Goal: Information Seeking & Learning: Learn about a topic

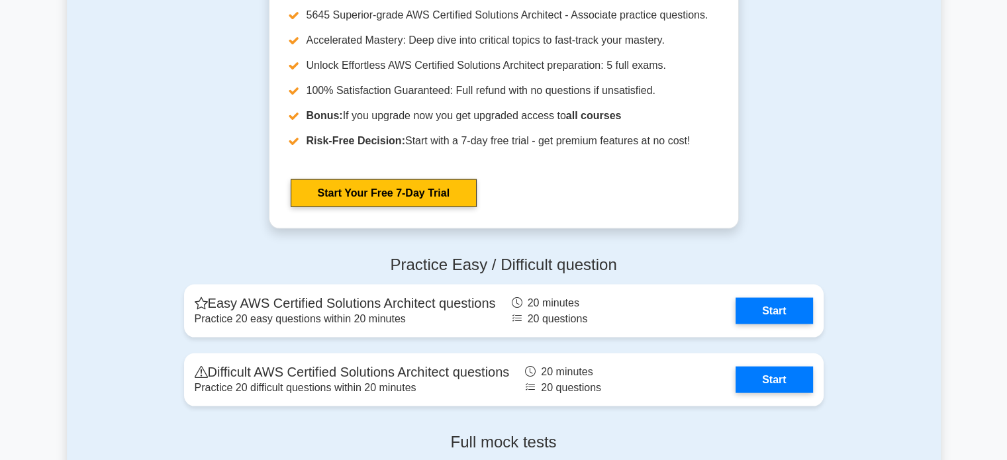
scroll to position [2669, 0]
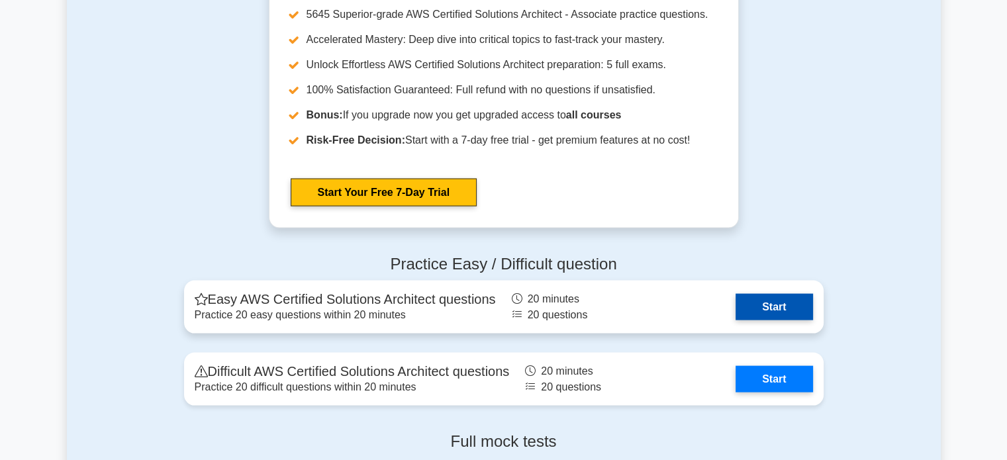
click at [747, 304] on link "Start" at bounding box center [774, 307] width 77 height 26
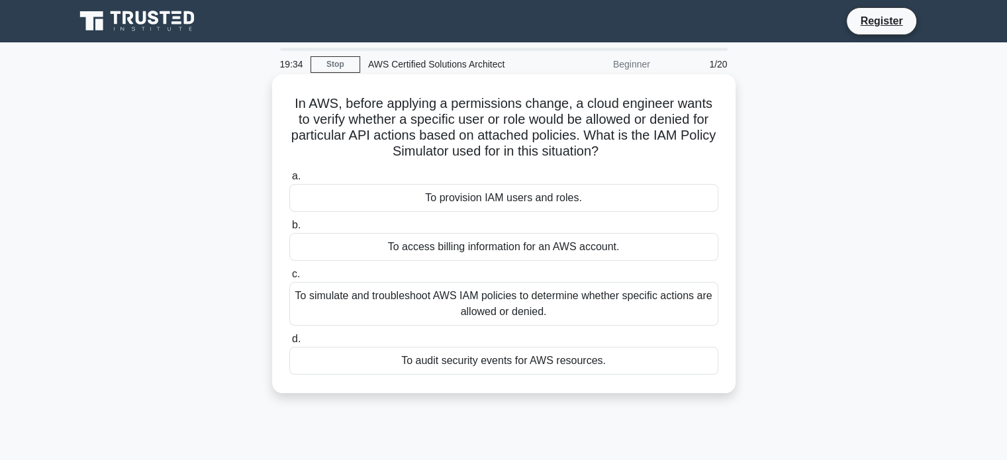
click at [524, 305] on div "To simulate and troubleshoot AWS IAM policies to determine whether specific act…" at bounding box center [503, 304] width 429 height 44
click at [289, 279] on input "c. To simulate and troubleshoot AWS IAM policies to determine whether specific …" at bounding box center [289, 274] width 0 height 9
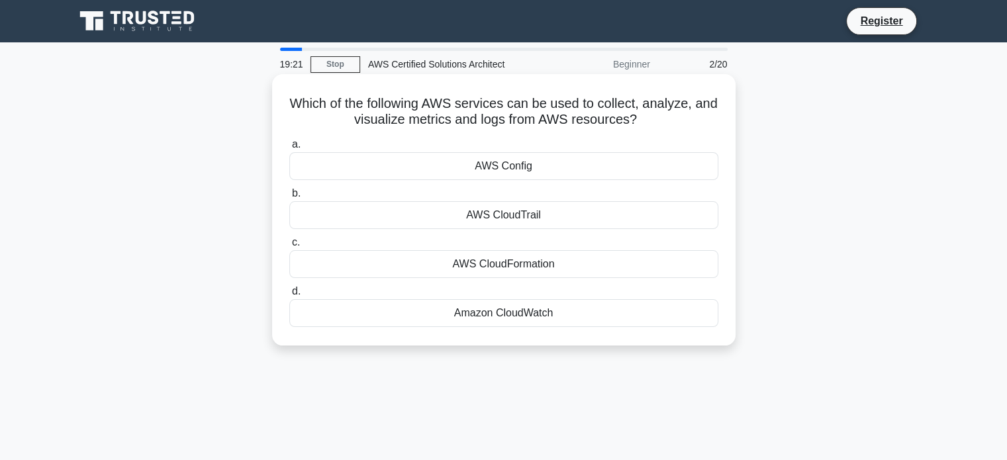
click at [502, 214] on div "AWS CloudTrail" at bounding box center [503, 215] width 429 height 28
click at [289, 198] on input "b. AWS CloudTrail" at bounding box center [289, 193] width 0 height 9
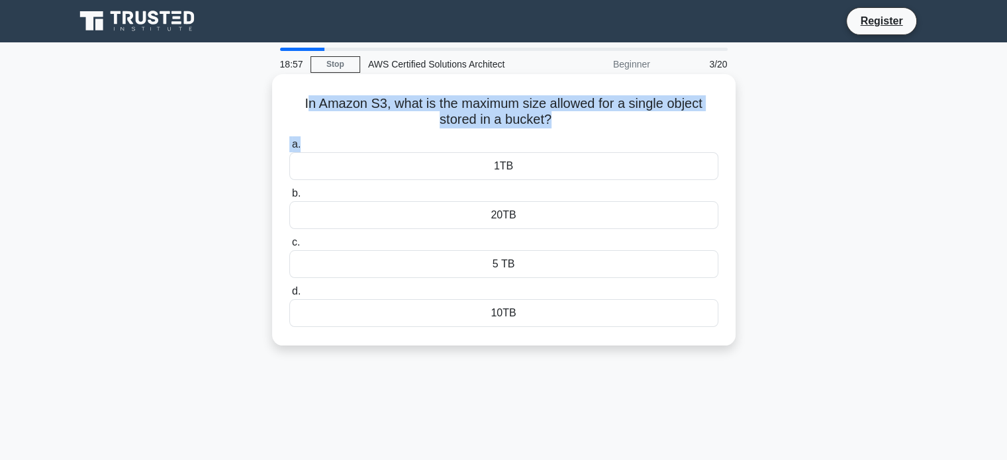
copy div "n Amazon S3, what is the maximum size allowed for a single object stored in a b…"
drag, startPoint x: 302, startPoint y: 97, endPoint x: 583, endPoint y: 134, distance: 283.8
click at [583, 134] on div "In Amazon S3, what is the maximum size allowed for a single object stored in a …" at bounding box center [503, 209] width 453 height 261
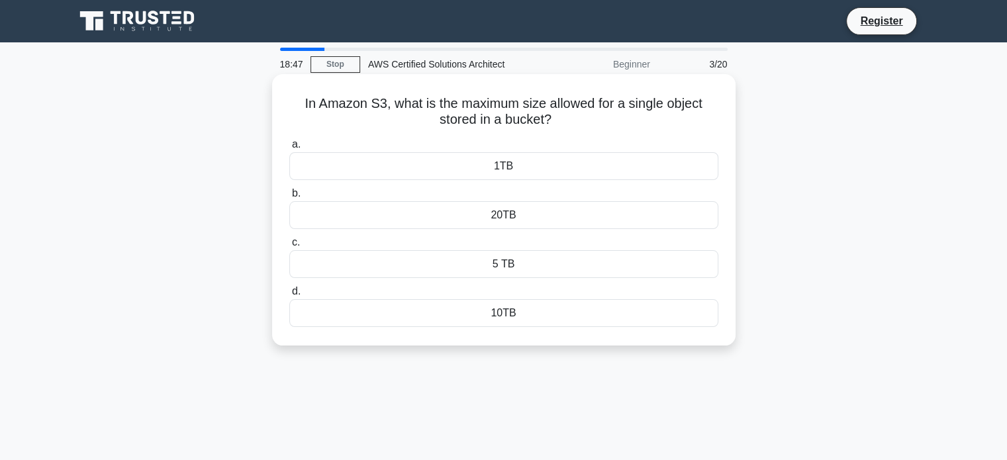
click at [436, 265] on div "5 TB" at bounding box center [503, 264] width 429 height 28
click at [289, 247] on input "c. 5 TB" at bounding box center [289, 242] width 0 height 9
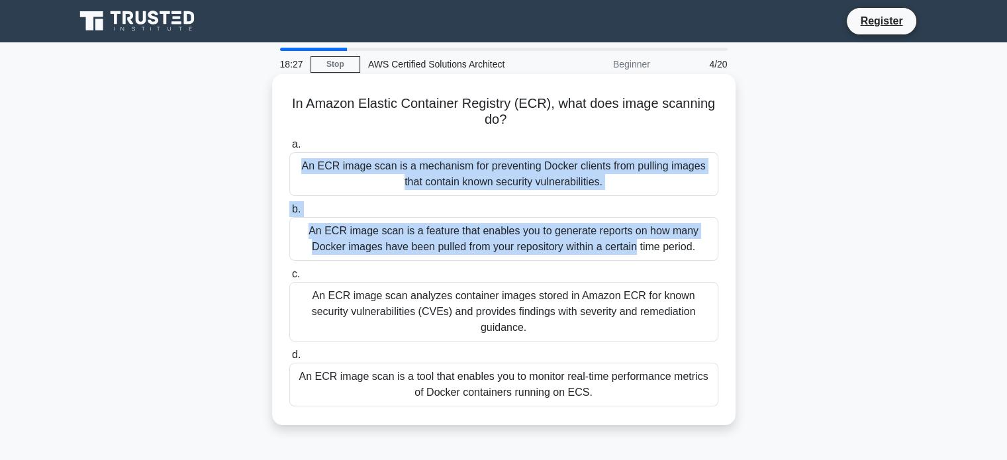
drag, startPoint x: 434, startPoint y: 142, endPoint x: 482, endPoint y: 232, distance: 101.9
click at [482, 232] on div "a. An ECR image scan is a mechanism for preventing Docker clients from pulling …" at bounding box center [503, 271] width 445 height 275
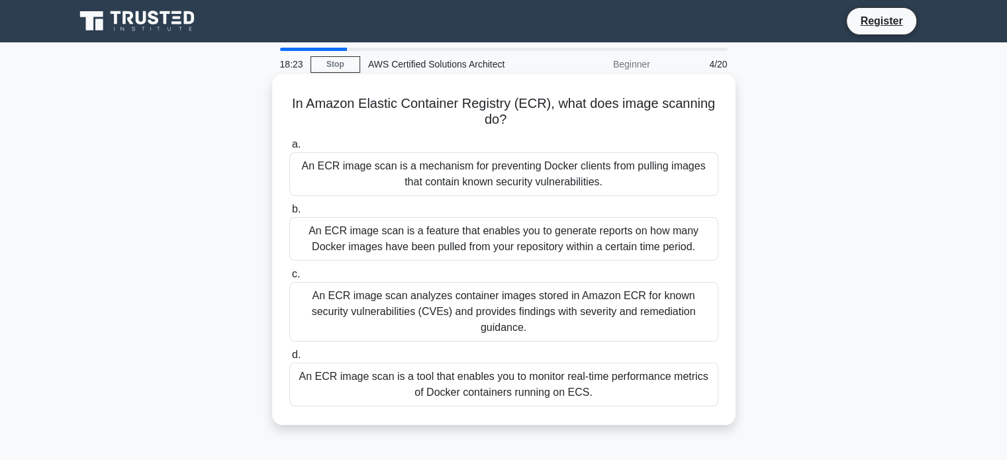
click at [340, 246] on div "An ECR image scan is a feature that enables you to generate reports on how many…" at bounding box center [503, 239] width 429 height 44
click at [289, 214] on input "b. An ECR image scan is a feature that enables you to generate reports on how m…" at bounding box center [289, 209] width 0 height 9
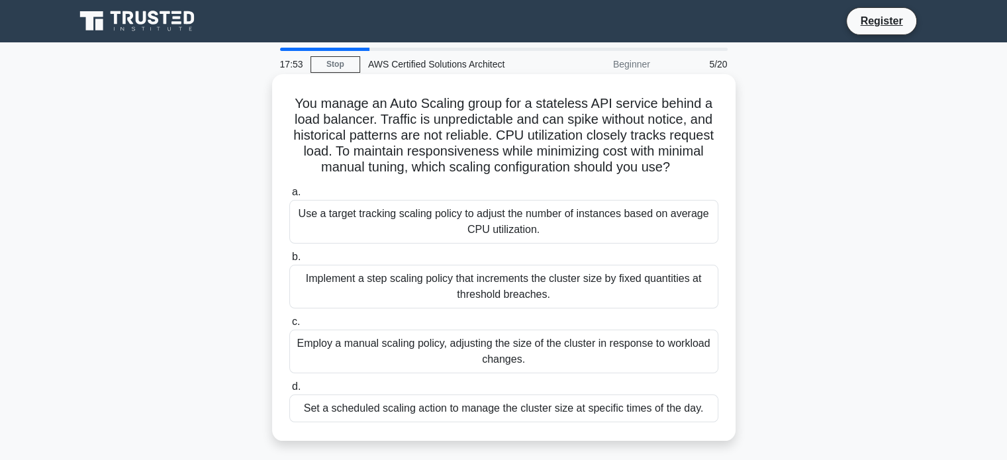
click at [443, 294] on div "Implement a step scaling policy that increments the cluster size by fixed quant…" at bounding box center [503, 287] width 429 height 44
click at [289, 262] on input "b. Implement a step scaling policy that increments the cluster size by fixed qu…" at bounding box center [289, 257] width 0 height 9
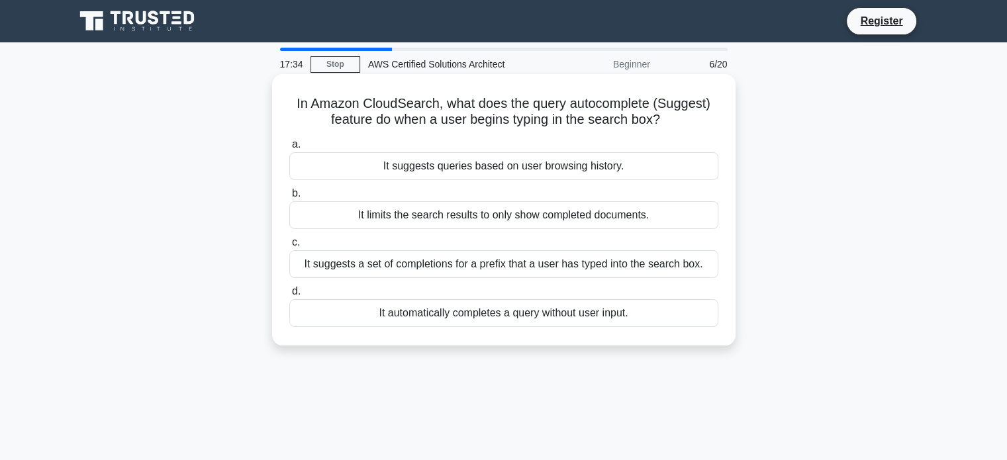
click at [441, 310] on div "It automatically completes a query without user input." at bounding box center [503, 313] width 429 height 28
click at [289, 296] on input "d. It automatically completes a query without user input." at bounding box center [289, 291] width 0 height 9
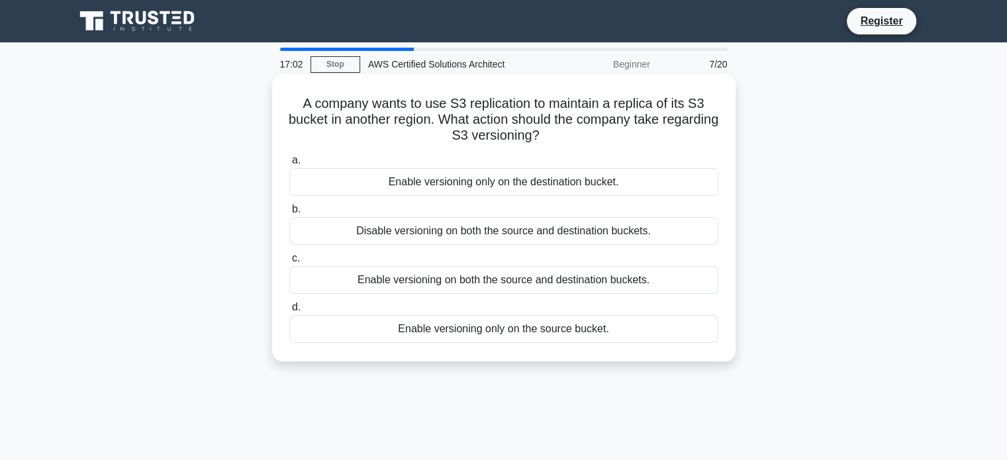
click at [434, 281] on div "Enable versioning on both the source and destination buckets." at bounding box center [503, 280] width 429 height 28
click at [289, 263] on input "c. Enable versioning on both the source and destination buckets." at bounding box center [289, 258] width 0 height 9
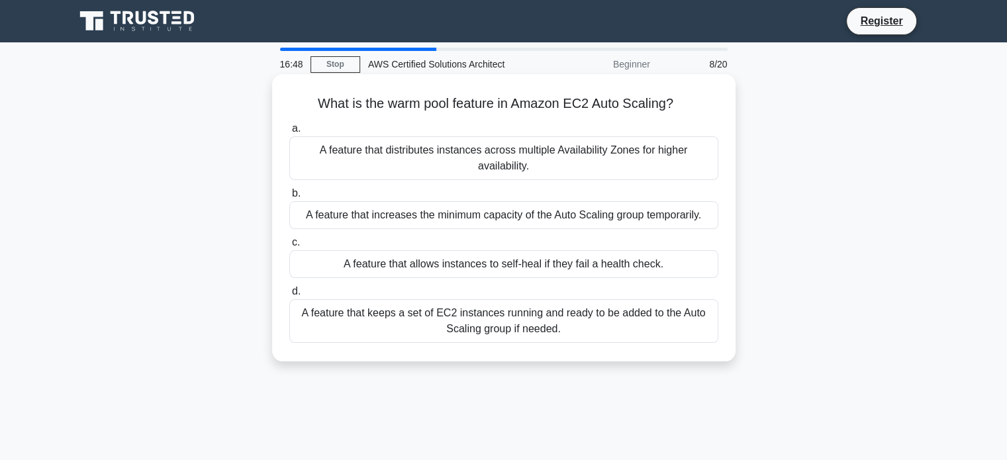
click at [470, 160] on div "A feature that distributes instances across multiple Availability Zones for hig…" at bounding box center [503, 158] width 429 height 44
click at [289, 133] on input "a. A feature that distributes instances across multiple Availability Zones for …" at bounding box center [289, 128] width 0 height 9
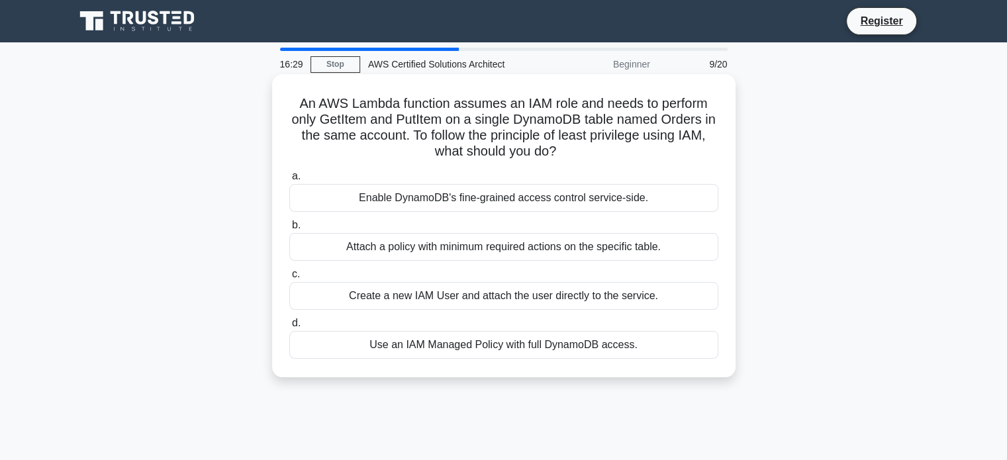
click at [448, 301] on div "Create a new IAM User and attach the user directly to the service." at bounding box center [503, 296] width 429 height 28
click at [289, 279] on input "c. Create a new IAM User and attach the user directly to the service." at bounding box center [289, 274] width 0 height 9
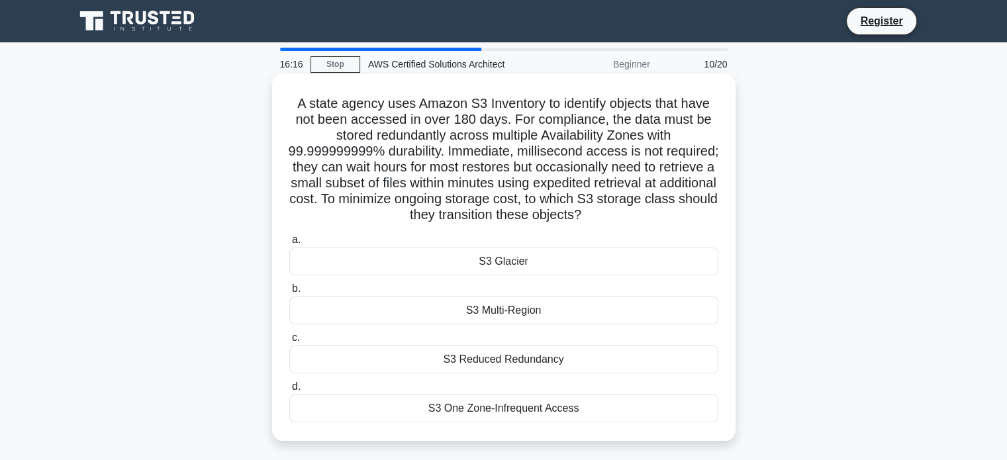
click at [467, 360] on div "S3 Reduced Redundancy" at bounding box center [503, 360] width 429 height 28
click at [289, 342] on input "c. S3 Reduced Redundancy" at bounding box center [289, 338] width 0 height 9
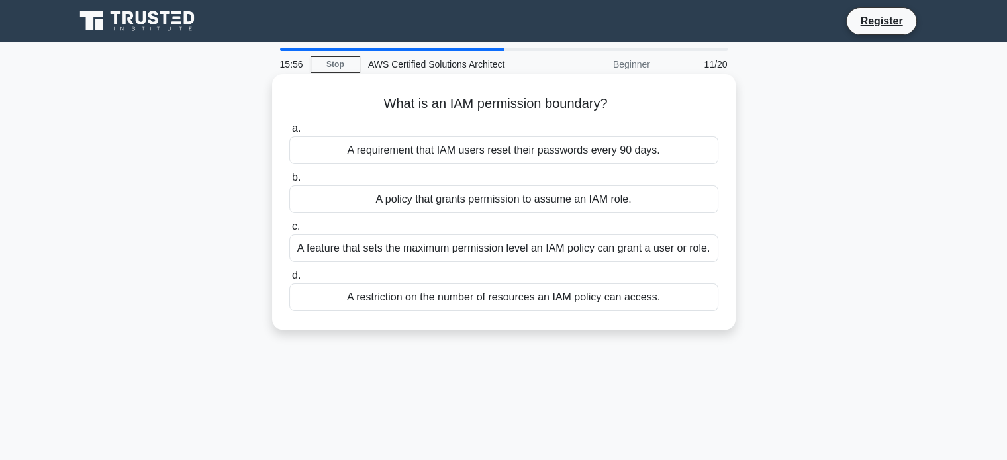
click at [438, 193] on div "A policy that grants permission to assume an IAM role." at bounding box center [503, 199] width 429 height 28
click at [289, 182] on input "b. A policy that grants permission to assume an IAM role." at bounding box center [289, 177] width 0 height 9
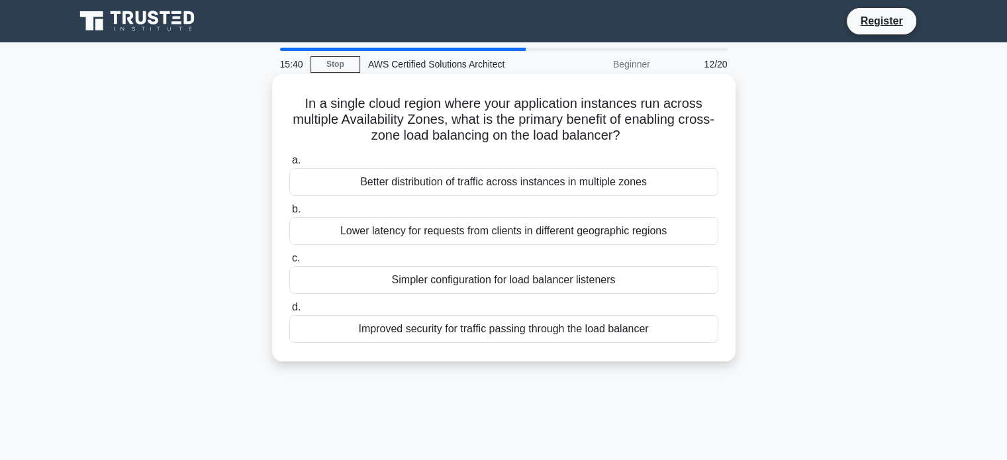
click at [436, 330] on div "Improved security for traffic passing through the load balancer" at bounding box center [503, 329] width 429 height 28
click at [289, 312] on input "d. Improved security for traffic passing through the load balancer" at bounding box center [289, 307] width 0 height 9
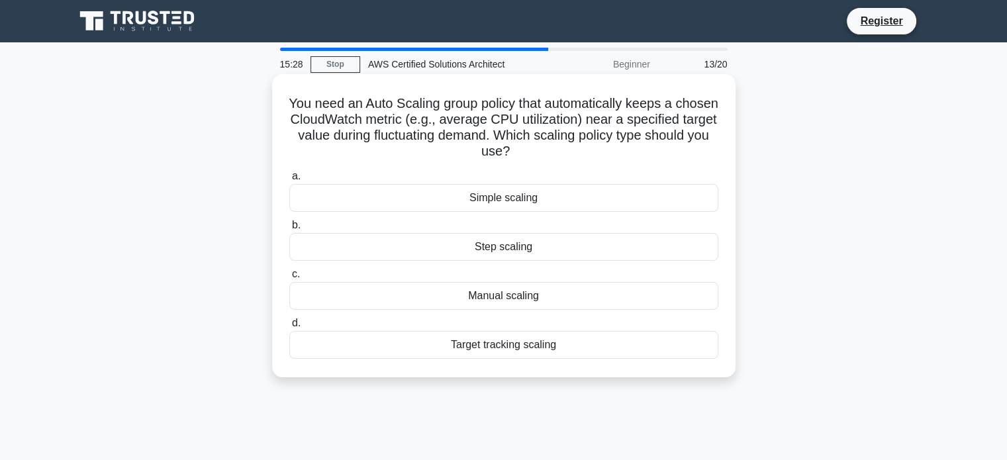
click at [487, 352] on div "Target tracking scaling" at bounding box center [503, 345] width 429 height 28
click at [289, 328] on input "d. Target tracking scaling" at bounding box center [289, 323] width 0 height 9
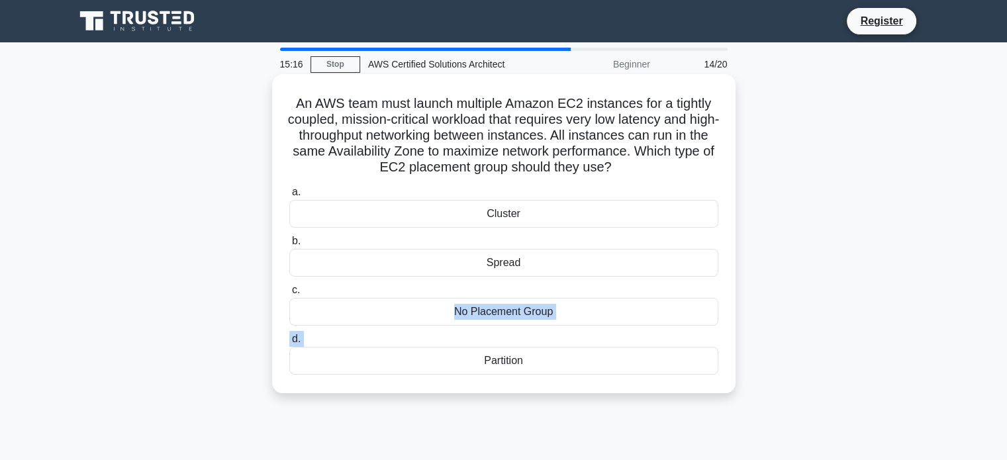
drag, startPoint x: 450, startPoint y: 285, endPoint x: 470, endPoint y: 357, distance: 75.0
click at [470, 357] on div "a. Cluster b. Spread c. d." at bounding box center [503, 279] width 445 height 196
click at [470, 360] on div "Partition" at bounding box center [503, 361] width 429 height 28
click at [289, 344] on input "d. Partition" at bounding box center [289, 339] width 0 height 9
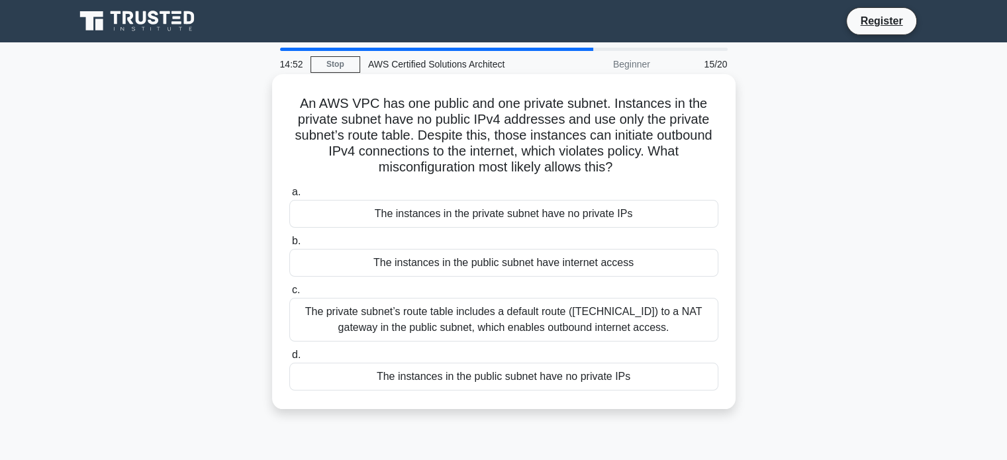
click at [464, 274] on div "The instances in the public subnet have internet access" at bounding box center [503, 263] width 429 height 28
click at [289, 246] on input "b. The instances in the public subnet have internet access" at bounding box center [289, 241] width 0 height 9
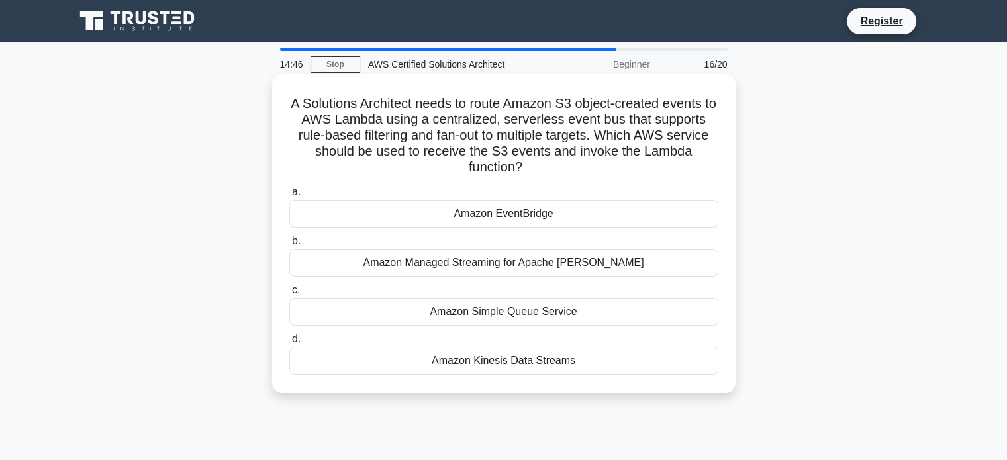
drag, startPoint x: 457, startPoint y: 228, endPoint x: 471, endPoint y: 219, distance: 16.7
click at [471, 219] on div "a. Amazon EventBridge b. Amazon Managed Streaming for Apache Kafka c. d." at bounding box center [503, 279] width 445 height 196
click at [467, 265] on div "Amazon Managed Streaming for Apache Kafka" at bounding box center [503, 263] width 429 height 28
click at [289, 246] on input "b. Amazon Managed Streaming for Apache Kafka" at bounding box center [289, 241] width 0 height 9
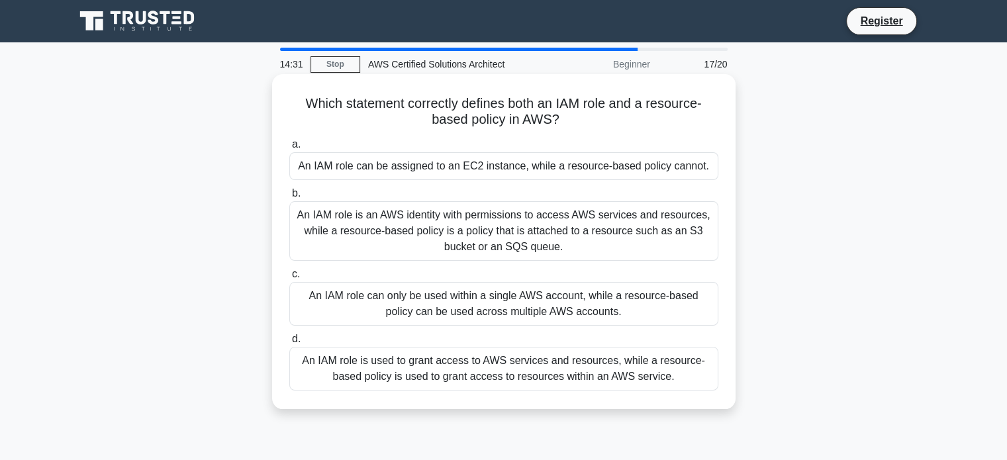
click at [469, 237] on div "An IAM role is an AWS identity with permissions to access AWS services and reso…" at bounding box center [503, 231] width 429 height 60
click at [289, 198] on input "b. An IAM role is an AWS identity with permissions to access AWS services and r…" at bounding box center [289, 193] width 0 height 9
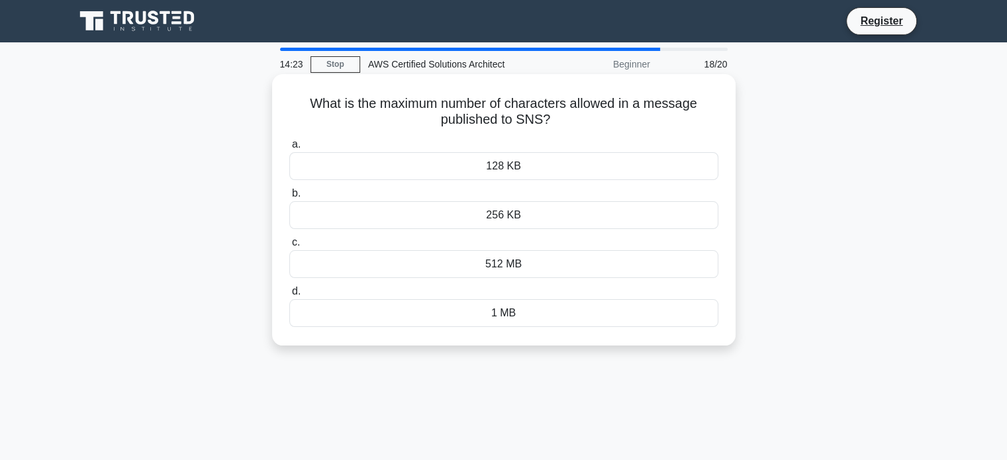
click at [487, 162] on div "128 KB" at bounding box center [503, 166] width 429 height 28
click at [289, 149] on input "a. 128 KB" at bounding box center [289, 144] width 0 height 9
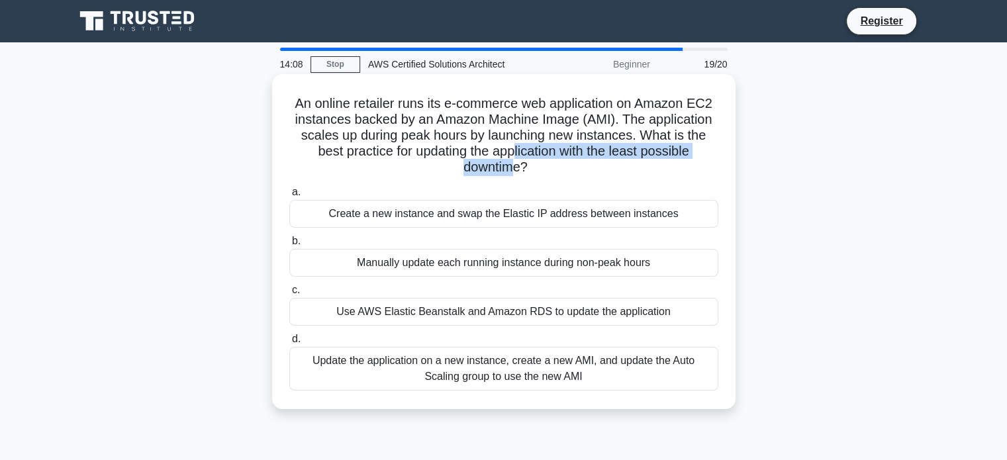
drag, startPoint x: 512, startPoint y: 170, endPoint x: 518, endPoint y: 145, distance: 26.0
click at [518, 145] on h5 "An online retailer runs its e-commerce web application on Amazon EC2 instances …" at bounding box center [504, 135] width 432 height 81
click at [456, 314] on div "Use AWS Elastic Beanstalk and Amazon RDS to update the application" at bounding box center [503, 312] width 429 height 28
click at [289, 295] on input "c. Use AWS Elastic Beanstalk and Amazon RDS to update the application" at bounding box center [289, 290] width 0 height 9
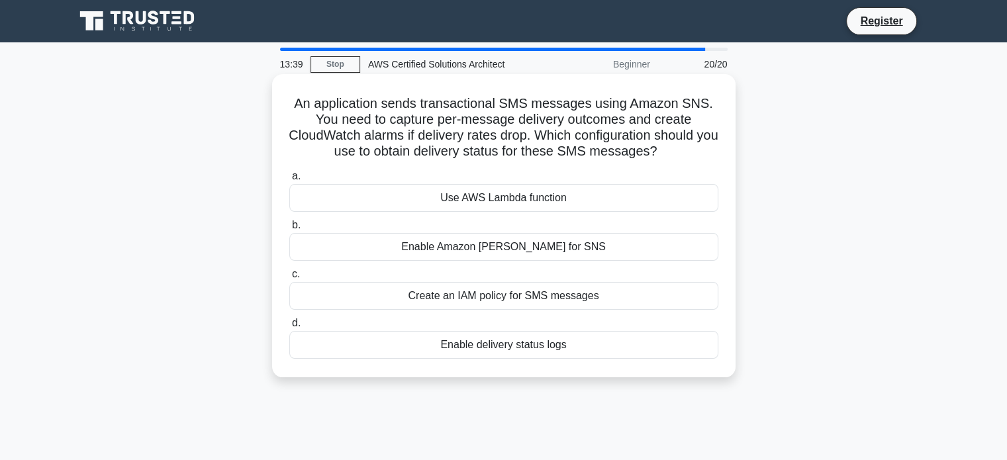
click at [446, 349] on div "Enable delivery status logs" at bounding box center [503, 345] width 429 height 28
click at [289, 328] on input "d. Enable delivery status logs" at bounding box center [289, 323] width 0 height 9
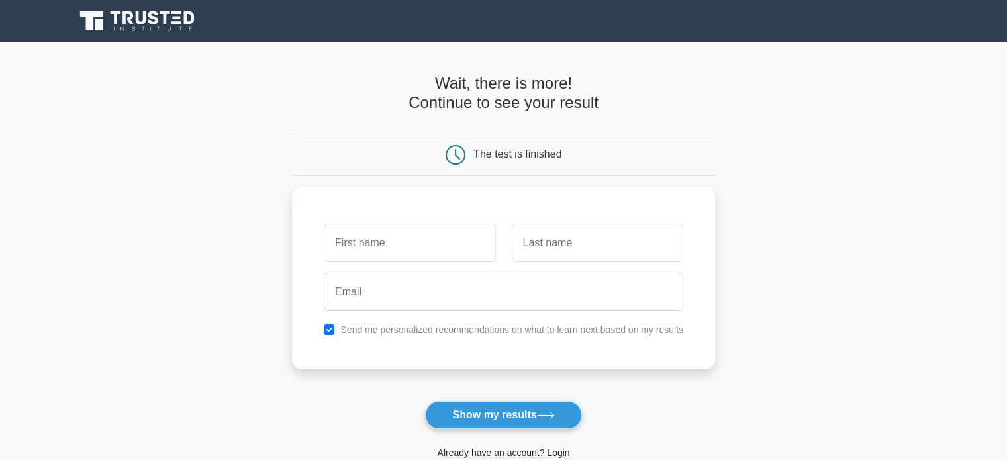
click at [302, 152] on div "The test is finished" at bounding box center [503, 155] width 423 height 42
click at [439, 254] on input "text" at bounding box center [409, 239] width 171 height 38
type input "sravani"
click at [602, 241] on input "text" at bounding box center [597, 239] width 171 height 38
type input "boddu"
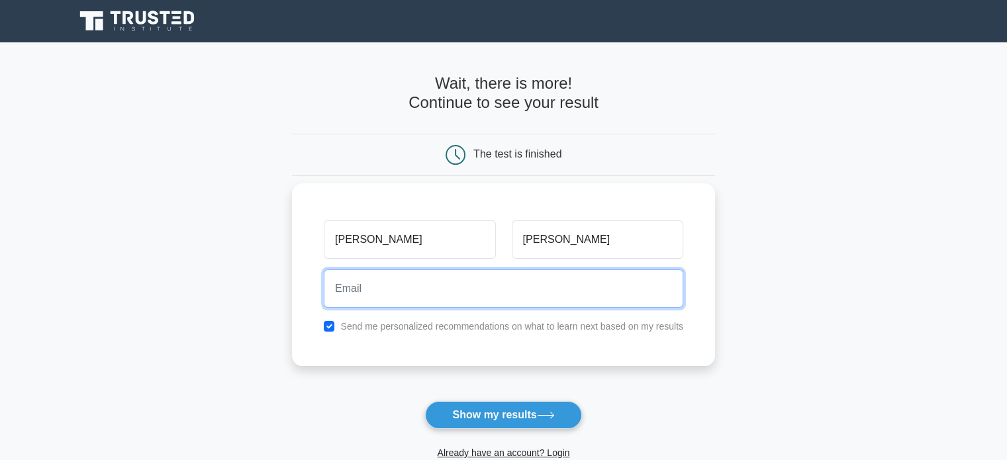
click at [532, 281] on input "email" at bounding box center [504, 288] width 360 height 38
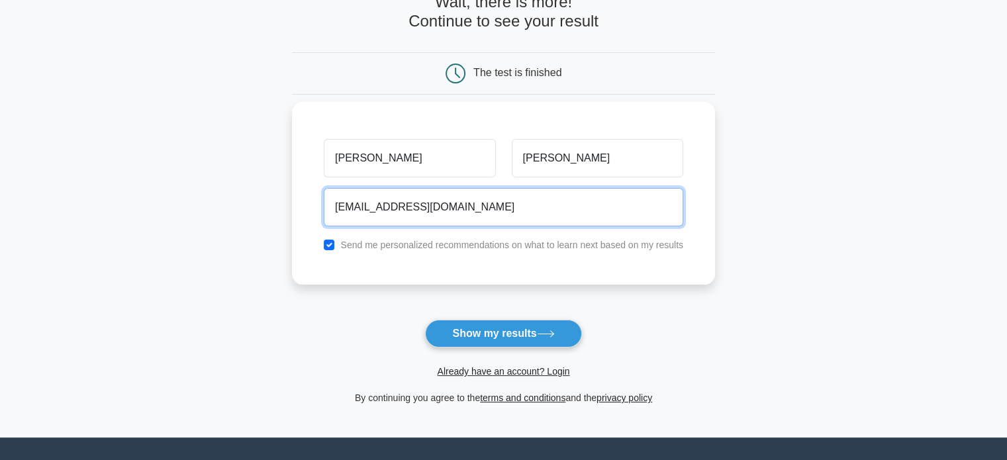
scroll to position [86, 0]
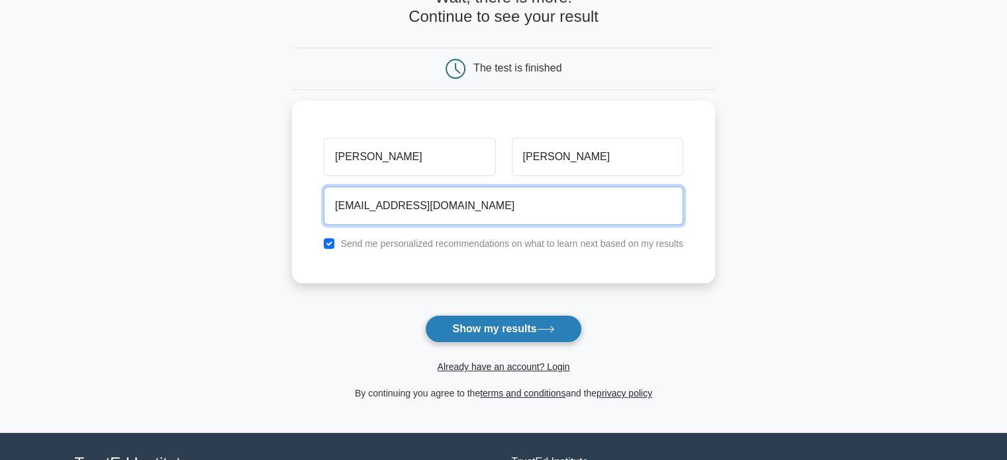
type input "bsravani8844@gmail.com"
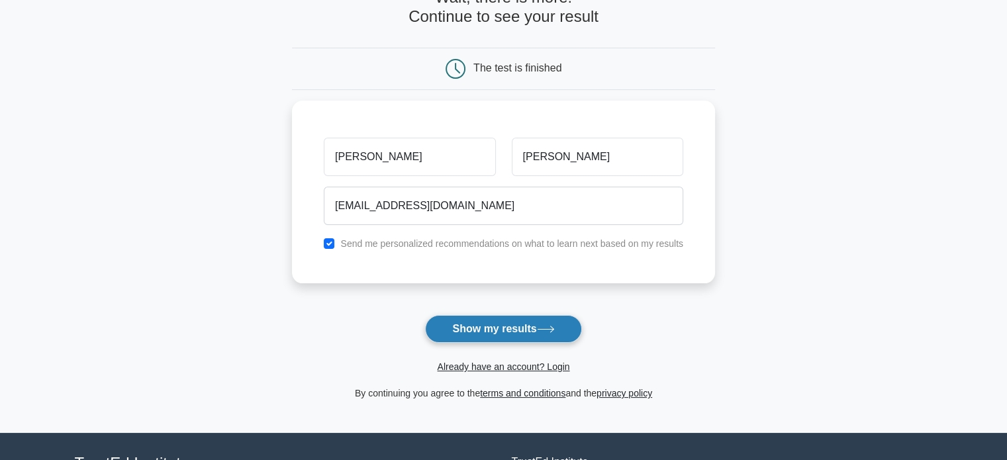
click at [469, 326] on button "Show my results" at bounding box center [503, 329] width 156 height 28
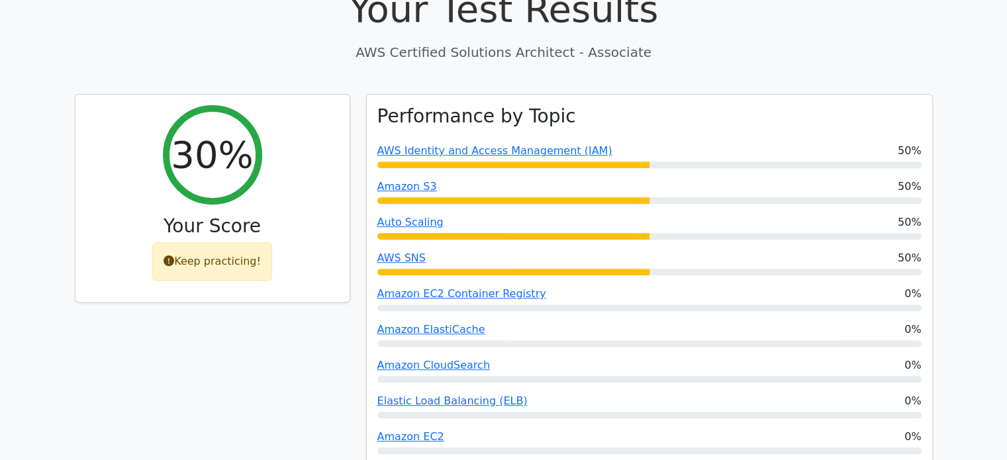
scroll to position [477, 0]
